Goal: Transaction & Acquisition: Purchase product/service

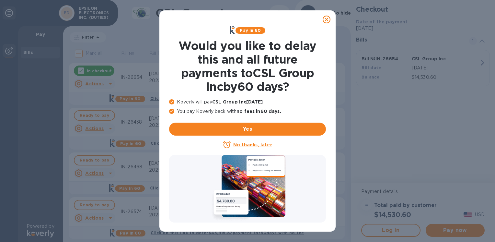
click at [328, 19] on icon at bounding box center [327, 20] width 8 height 8
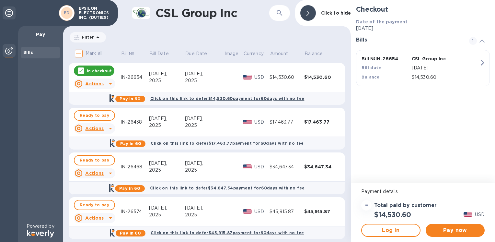
click at [79, 70] on icon at bounding box center [80, 70] width 5 height 5
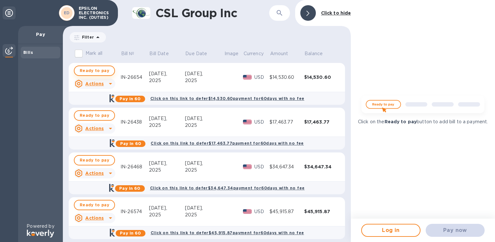
click at [93, 71] on span "Ready to pay" at bounding box center [95, 71] width 30 height 8
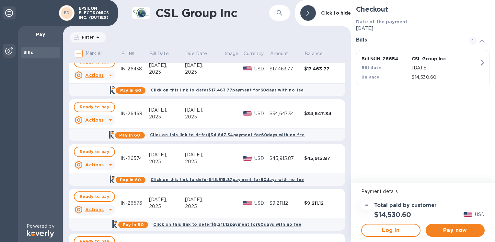
scroll to position [65, 0]
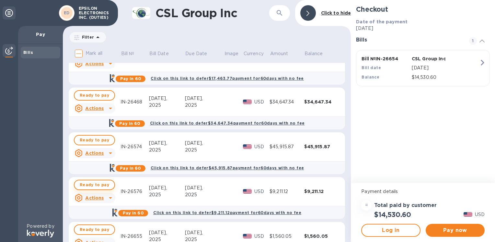
click at [90, 186] on span "Ready to pay" at bounding box center [95, 185] width 30 height 8
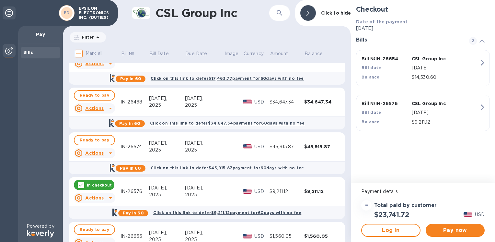
scroll to position [0, 0]
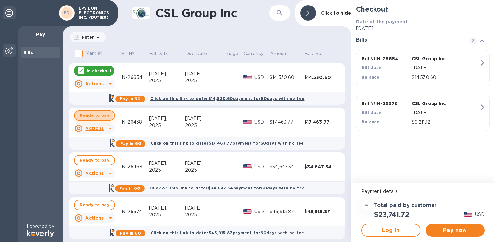
click at [88, 116] on span "Ready to pay" at bounding box center [95, 116] width 30 height 8
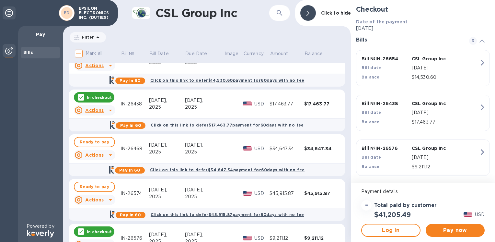
scroll to position [32, 0]
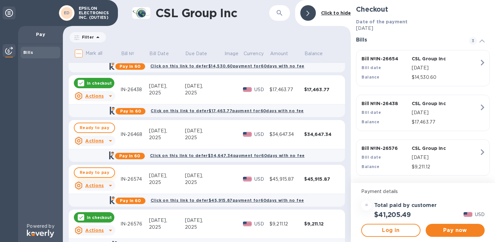
click at [97, 172] on span "Ready to pay" at bounding box center [95, 173] width 30 height 8
click at [94, 128] on span "Ready to pay" at bounding box center [95, 128] width 30 height 8
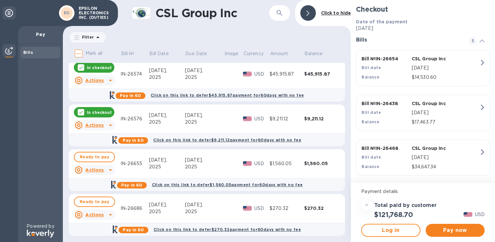
scroll to position [140, 0]
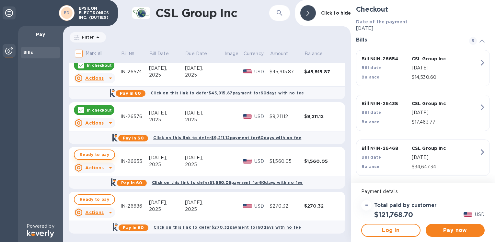
click at [83, 154] on span "Ready to pay" at bounding box center [95, 155] width 30 height 8
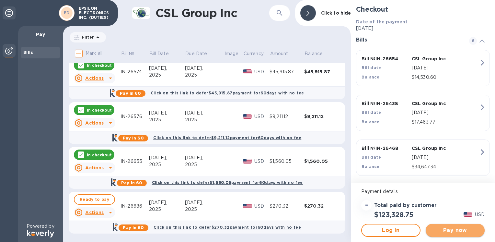
click at [441, 230] on span "Pay now" at bounding box center [455, 230] width 49 height 8
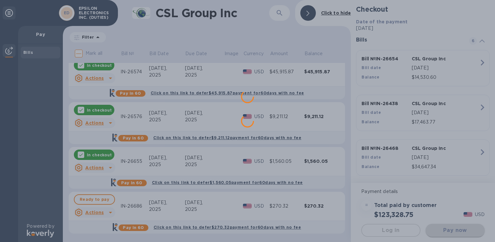
scroll to position [0, 0]
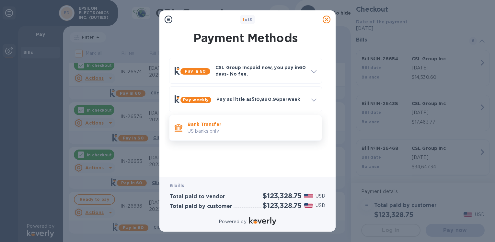
click at [208, 132] on p "US banks only." at bounding box center [252, 131] width 129 height 7
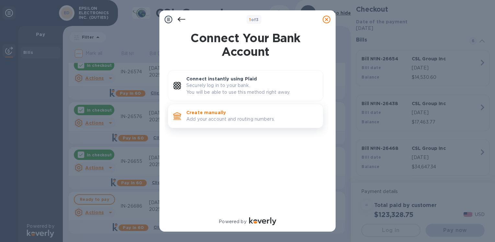
click at [205, 114] on p "Create manually" at bounding box center [252, 112] width 132 height 6
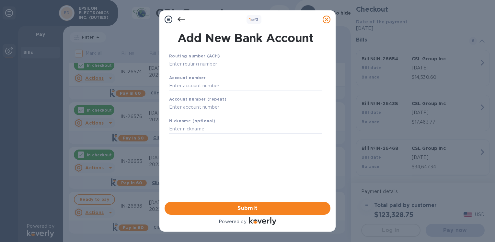
click at [210, 65] on input "text" at bounding box center [245, 64] width 153 height 10
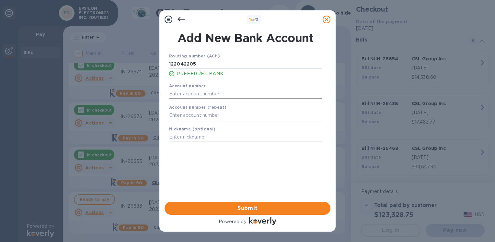
type input "122042205"
click at [198, 95] on input "text" at bounding box center [245, 94] width 153 height 10
type input "004633725"
click at [215, 112] on input "text" at bounding box center [245, 116] width 153 height 10
type input "004633725"
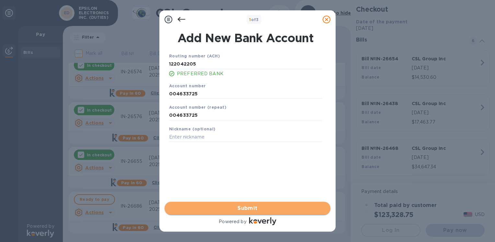
click at [226, 208] on span "Submit" at bounding box center [248, 208] width 156 height 8
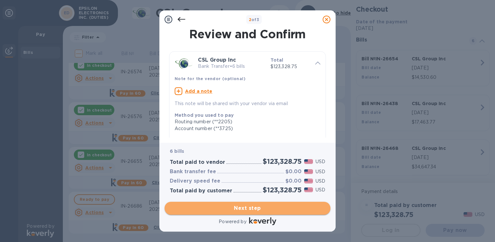
click at [257, 209] on span "Next step" at bounding box center [248, 208] width 156 height 8
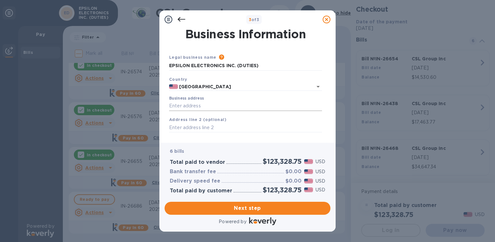
click at [191, 105] on input "Business address" at bounding box center [245, 106] width 153 height 10
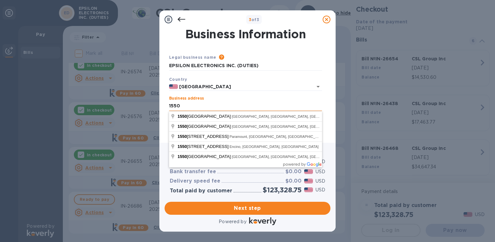
type input "[STREET_ADDRESS]"
type input "Montebello"
type input "CA"
type input "90640"
click at [223, 98] on div "Business address [STREET_ADDRESS]" at bounding box center [245, 103] width 153 height 15
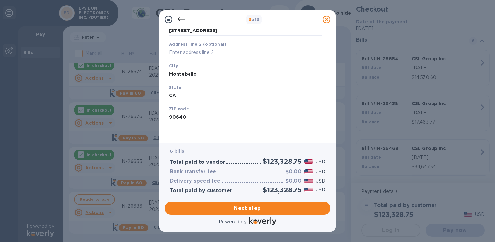
scroll to position [76, 0]
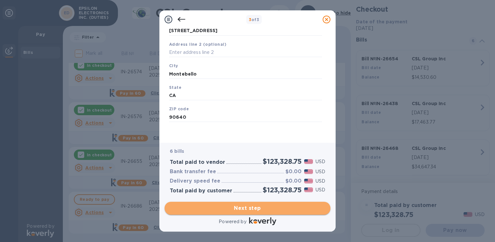
click at [251, 208] on span "Next step" at bounding box center [248, 208] width 156 height 8
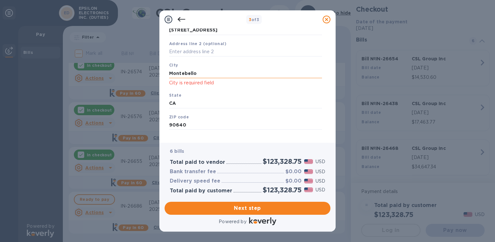
click at [194, 76] on input "Montebello" at bounding box center [245, 73] width 153 height 10
drag, startPoint x: 206, startPoint y: 75, endPoint x: 132, endPoint y: 73, distance: 73.3
click at [135, 73] on div "3 of 3 Business Information Legal business name Please provide the legal name t…" at bounding box center [247, 121] width 495 height 242
type input "Montebello"
click at [195, 104] on input "CA" at bounding box center [245, 104] width 153 height 10
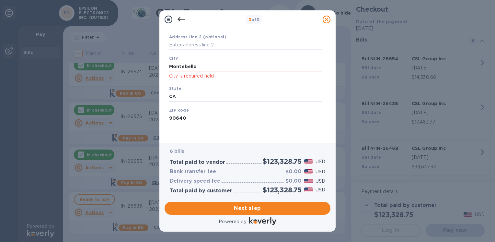
scroll to position [84, 0]
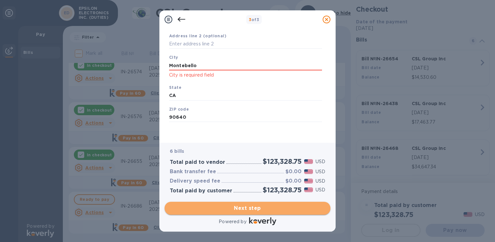
click at [231, 208] on span "Next step" at bounding box center [248, 208] width 156 height 8
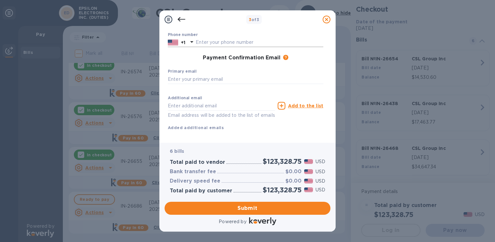
click at [217, 41] on input "text" at bounding box center [260, 43] width 128 height 10
type input "3237223333"
click at [183, 78] on input "text" at bounding box center [246, 79] width 156 height 10
type input "[PERSON_NAME][EMAIL_ADDRESS][DOMAIN_NAME]"
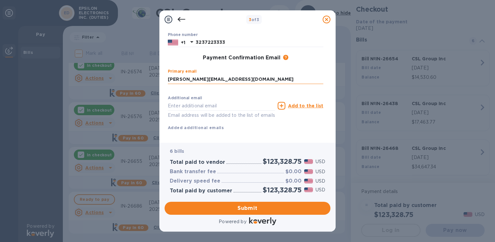
type input "[PERSON_NAME]"
type input "[PERSON_NAME][EMAIL_ADDRESS][DOMAIN_NAME]"
click at [217, 126] on b "Added additional emails" at bounding box center [196, 127] width 56 height 5
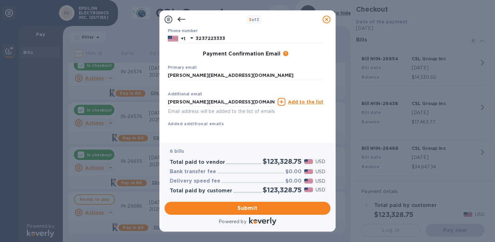
scroll to position [96, 0]
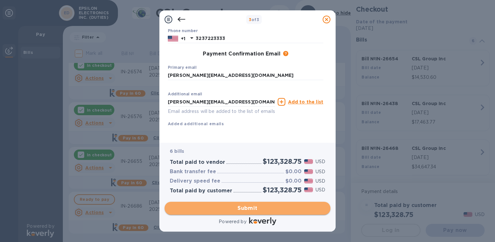
click at [250, 208] on span "Submit" at bounding box center [248, 208] width 156 height 8
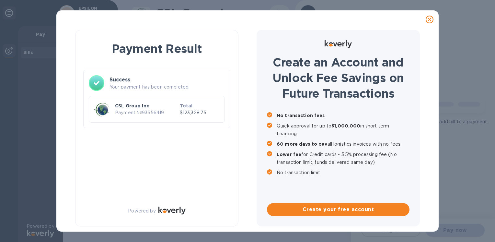
scroll to position [0, 0]
checkbox input "true"
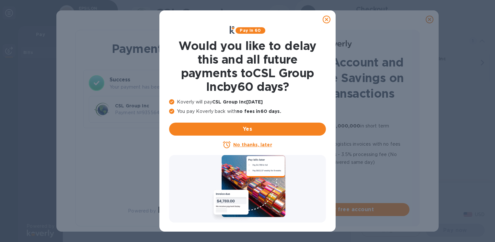
click at [328, 19] on icon at bounding box center [327, 20] width 8 height 8
